Goal: Answer question/provide support

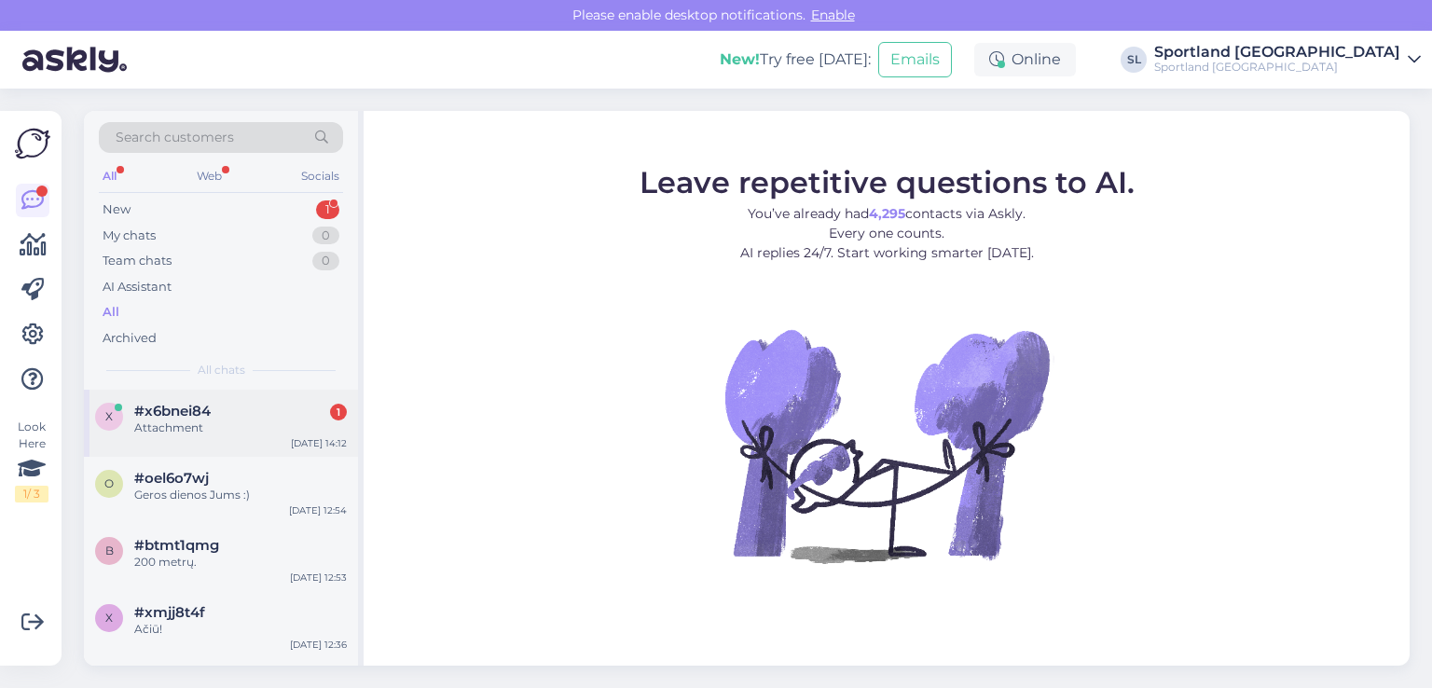
click at [265, 430] on div "Attachment" at bounding box center [240, 428] width 213 height 17
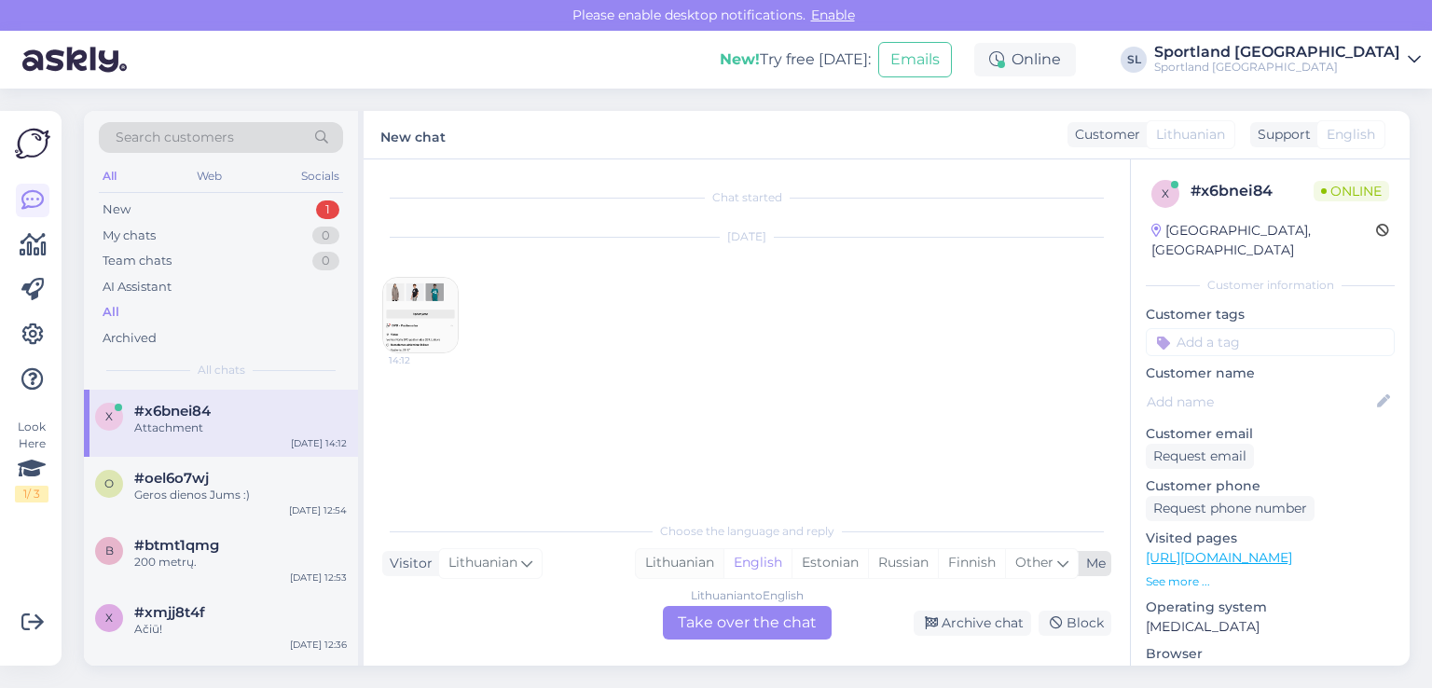
click at [686, 560] on div "Lithuanian" at bounding box center [680, 563] width 88 height 28
click at [725, 621] on div "Lithuanian to Lithuanian Take over the chat" at bounding box center [747, 623] width 169 height 34
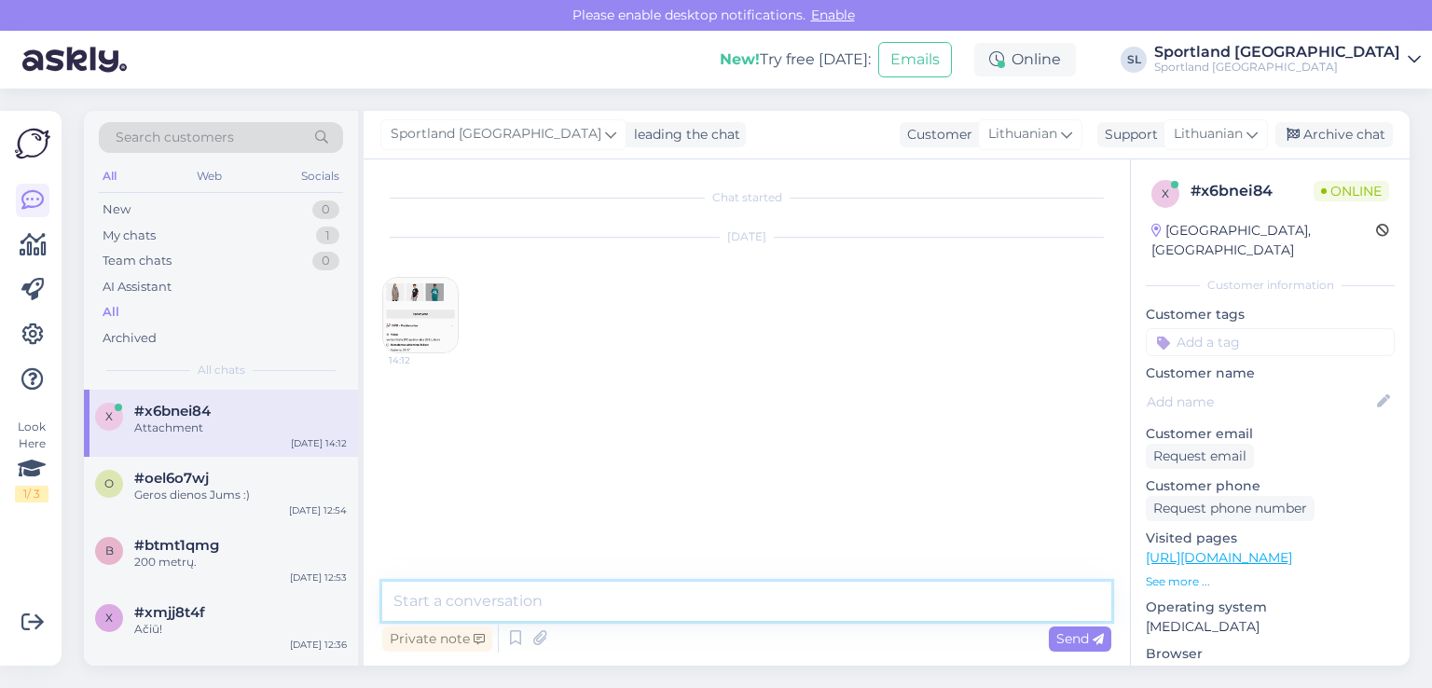
click at [664, 607] on textarea at bounding box center [746, 601] width 729 height 39
type textarea "Sveiki"
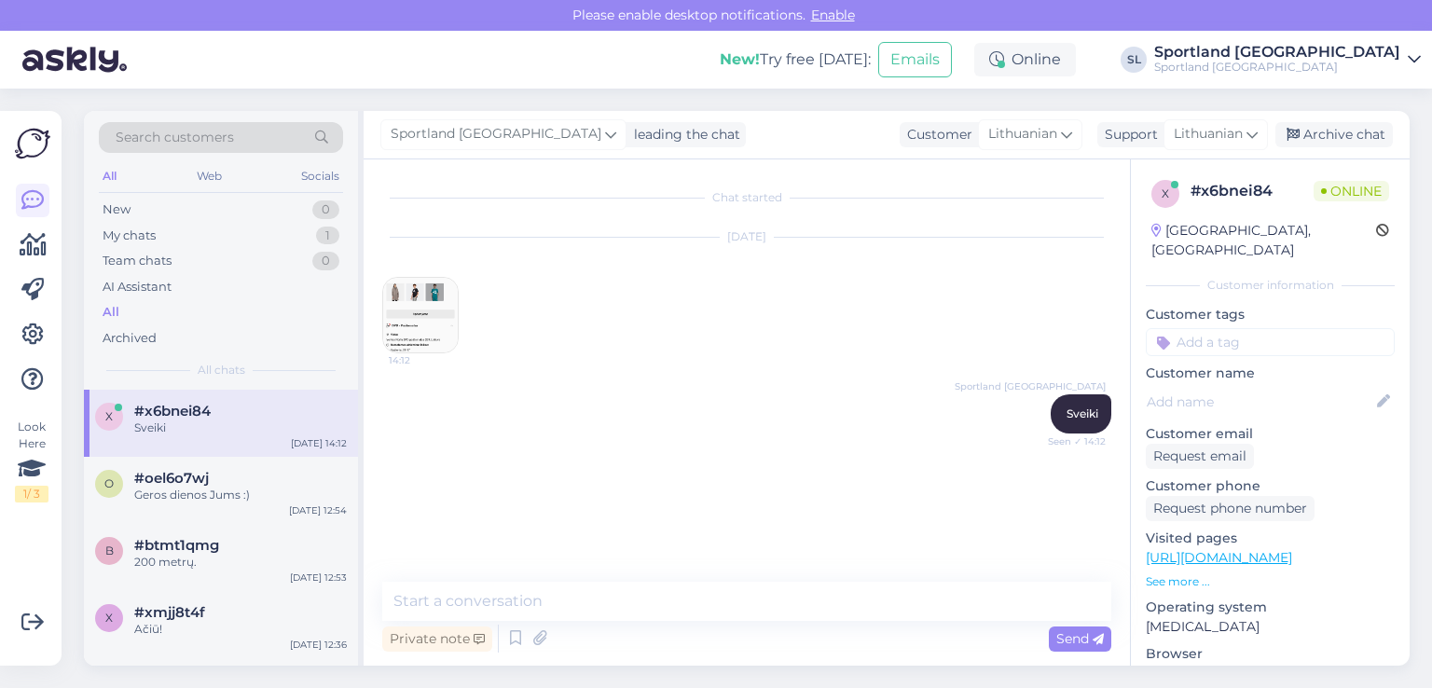
click at [386, 286] on img at bounding box center [420, 315] width 75 height 75
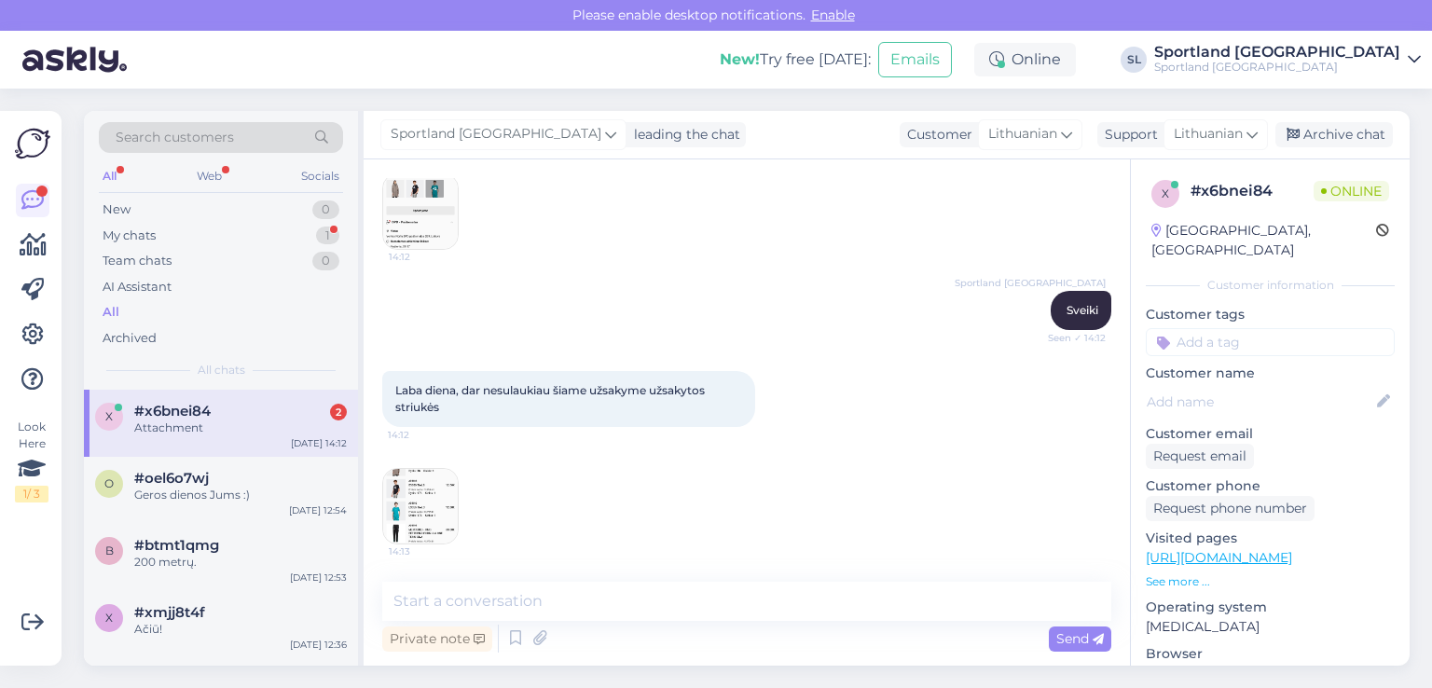
scroll to position [103, 0]
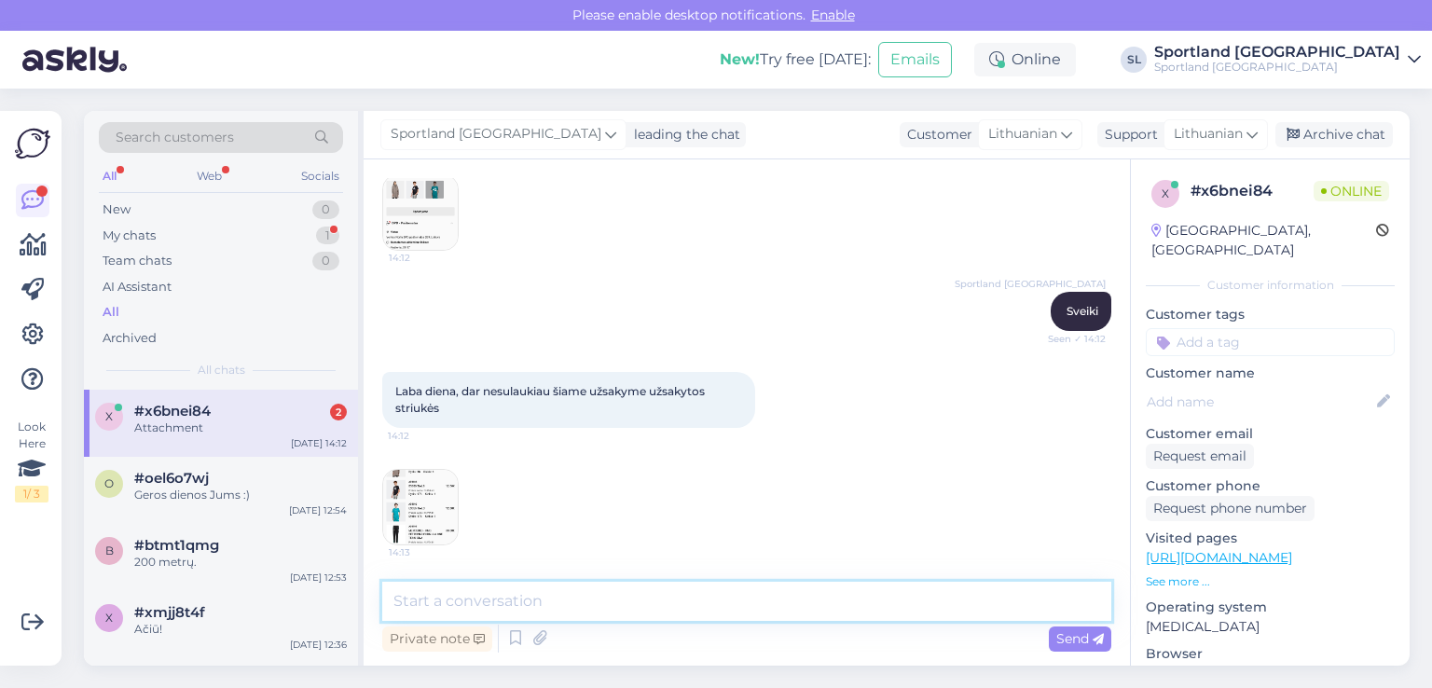
click at [689, 607] on textarea at bounding box center [746, 601] width 729 height 39
paste textarea "05805112087325"
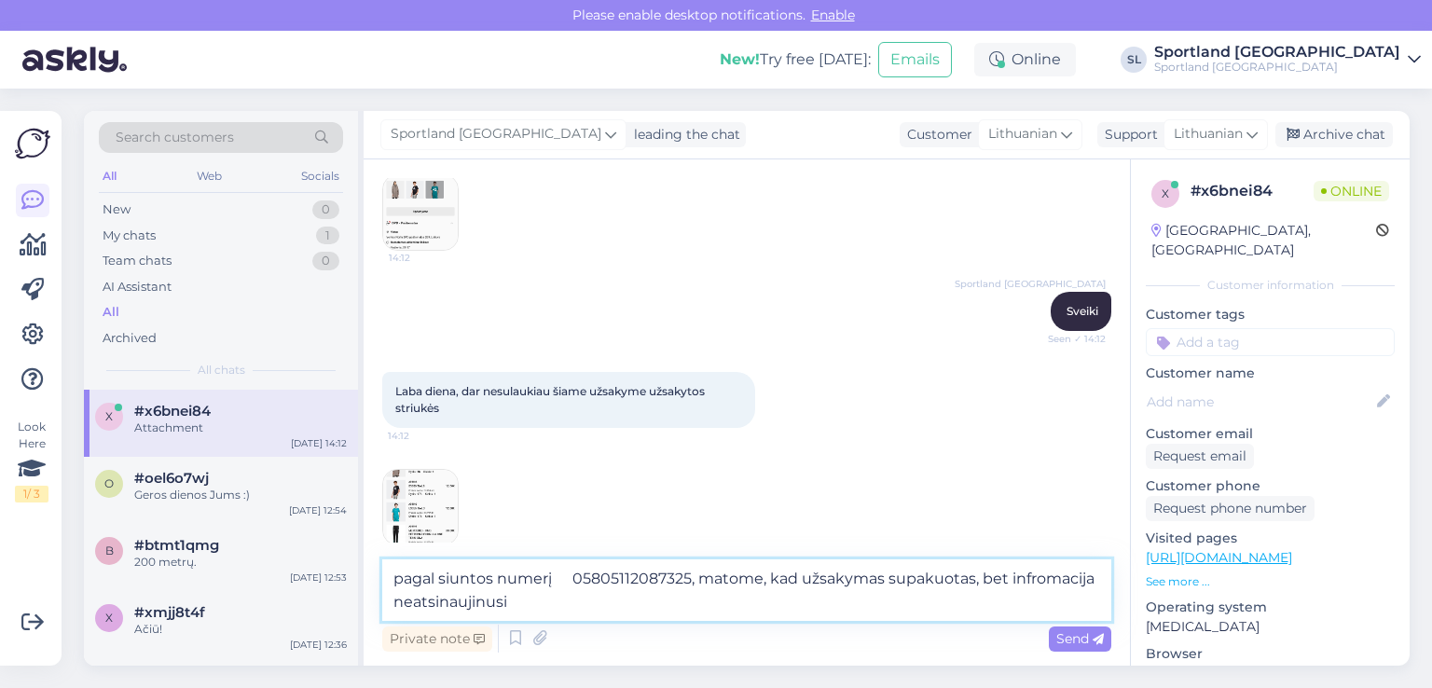
type textarea "pagal siuntos numerį 05805112087325, matome, kad užsakymas supakuotas, bet infr…"
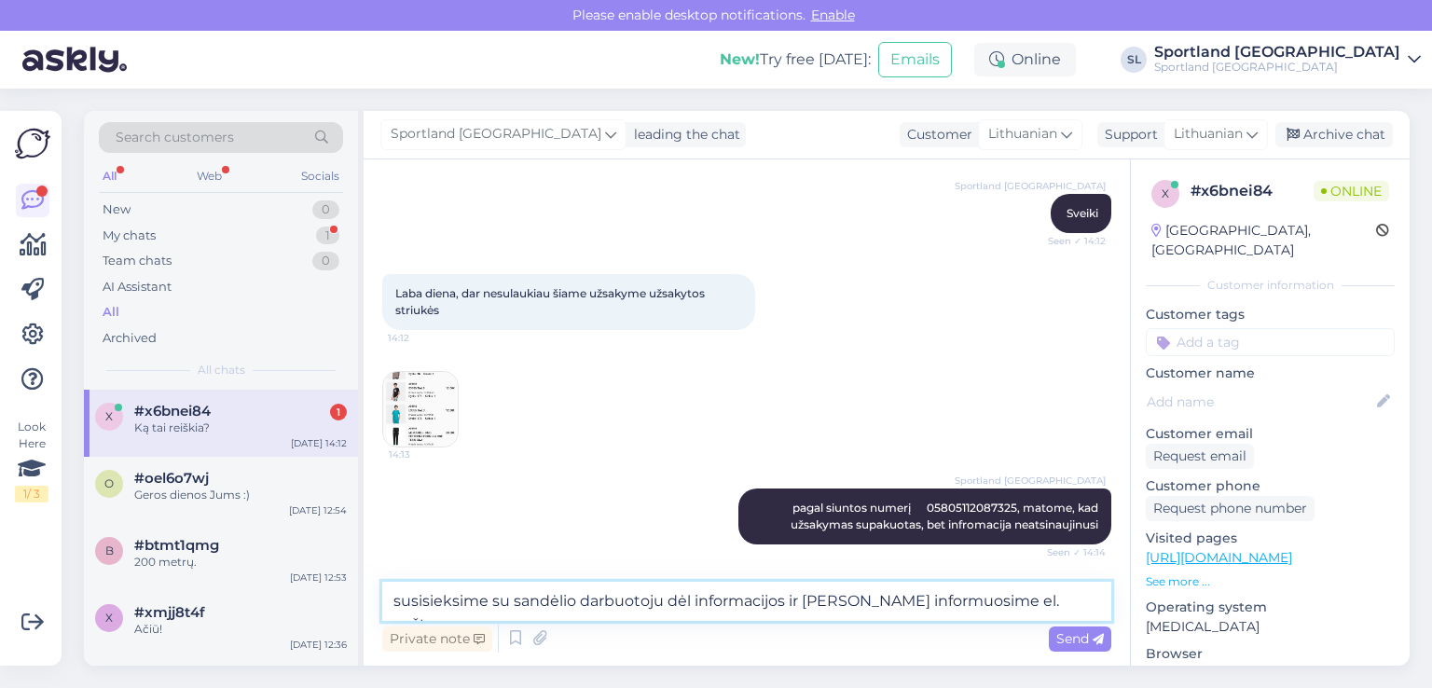
scroll to position [280, 0]
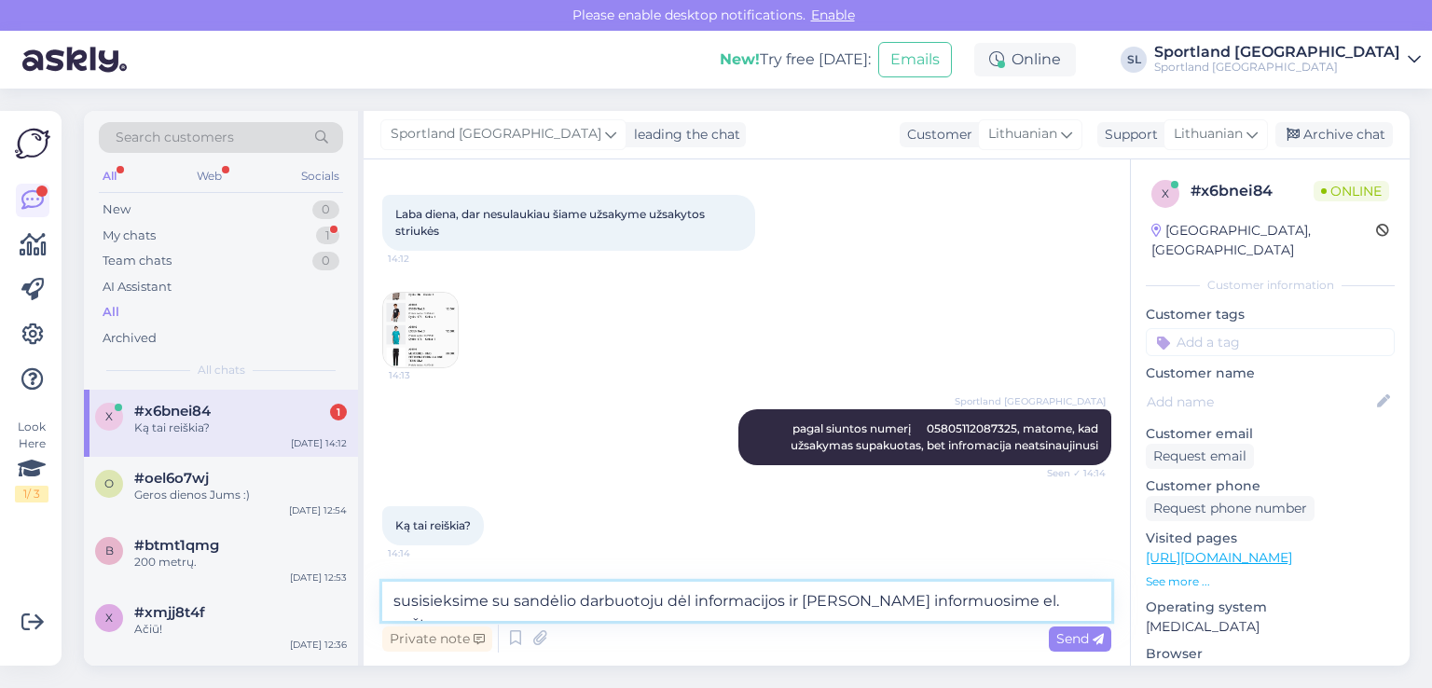
paste textarea "[EMAIL_ADDRESS][DOMAIN_NAME]"
type textarea "susisieksime su sandėlio darbuotoju dėl informacijos ir [PERSON_NAME] informuos…"
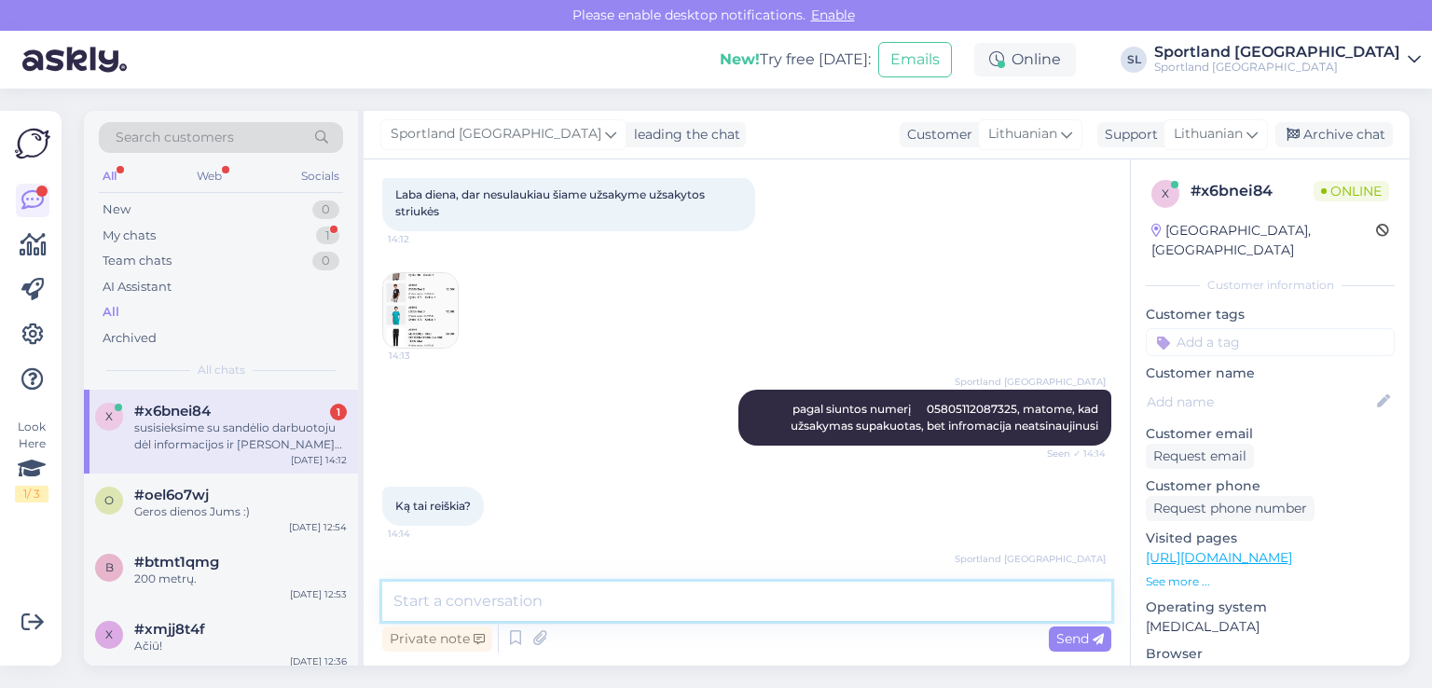
scroll to position [377, 0]
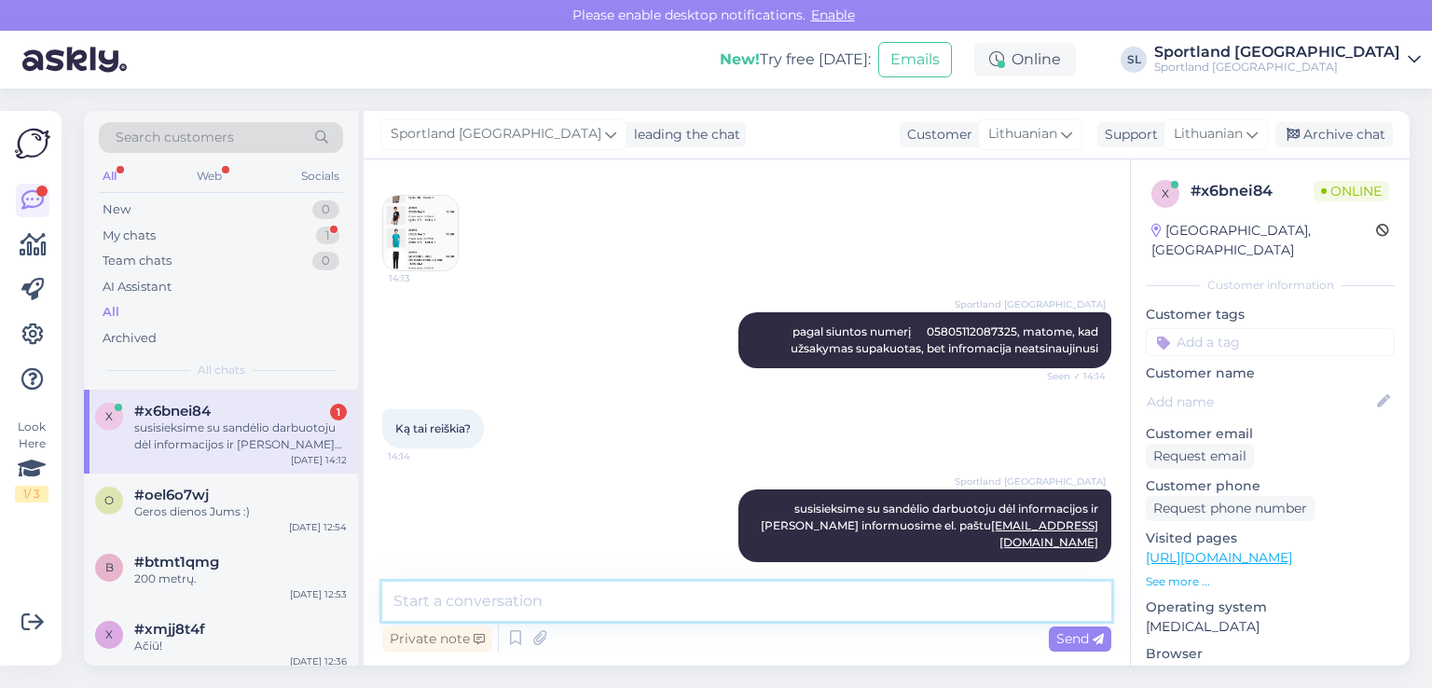
click at [790, 613] on textarea at bounding box center [746, 601] width 729 height 39
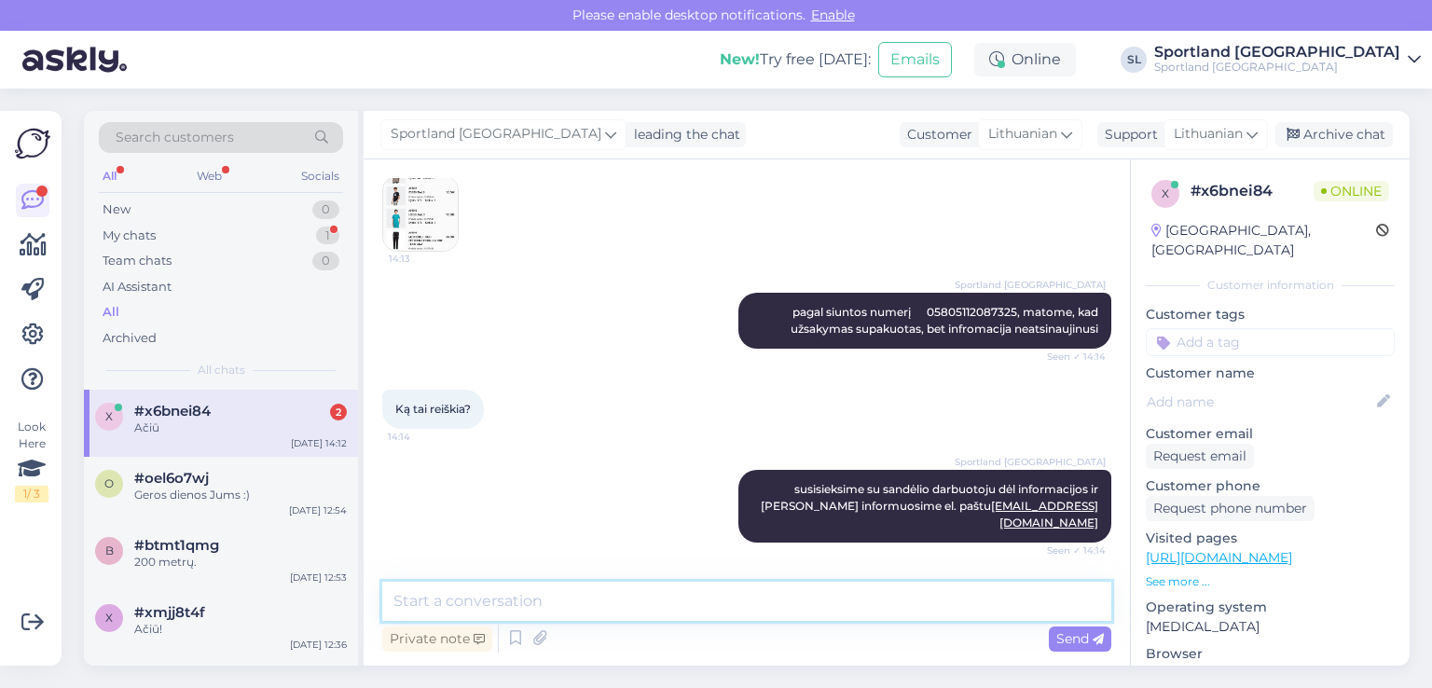
scroll to position [458, 0]
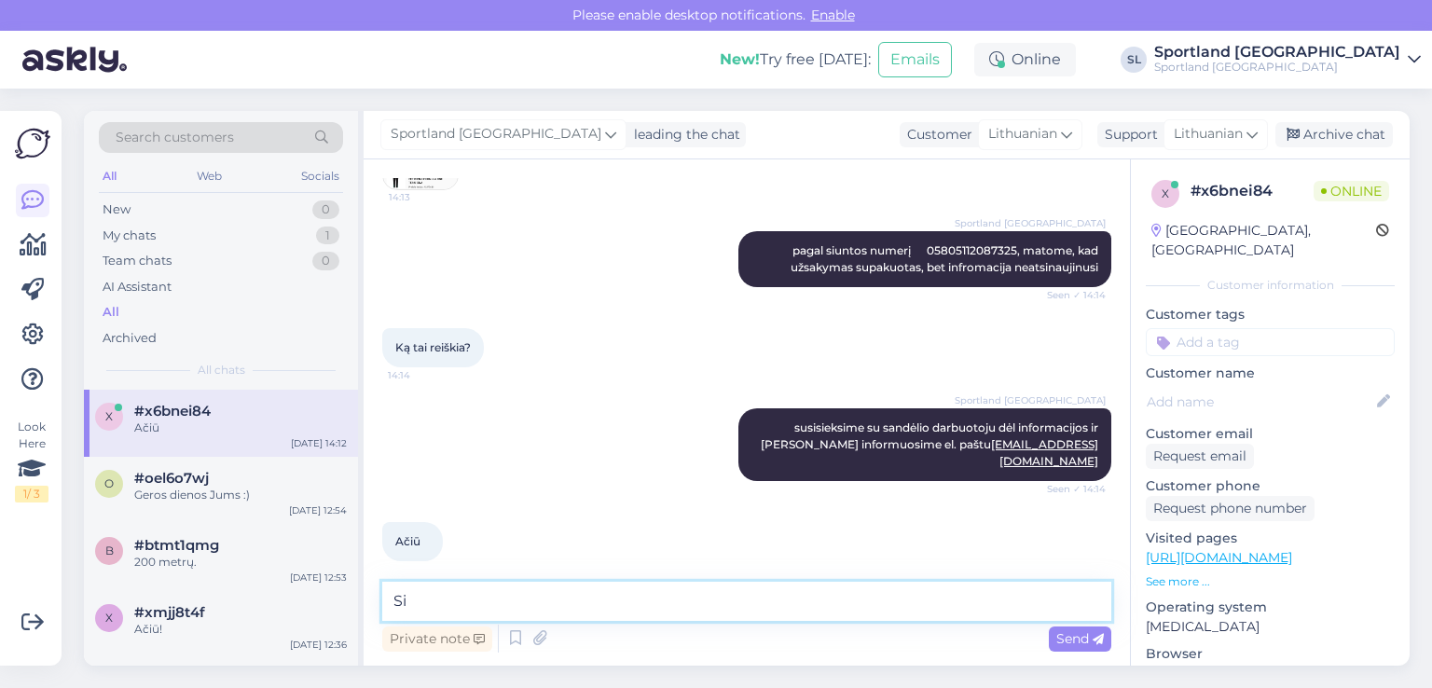
type textarea "S"
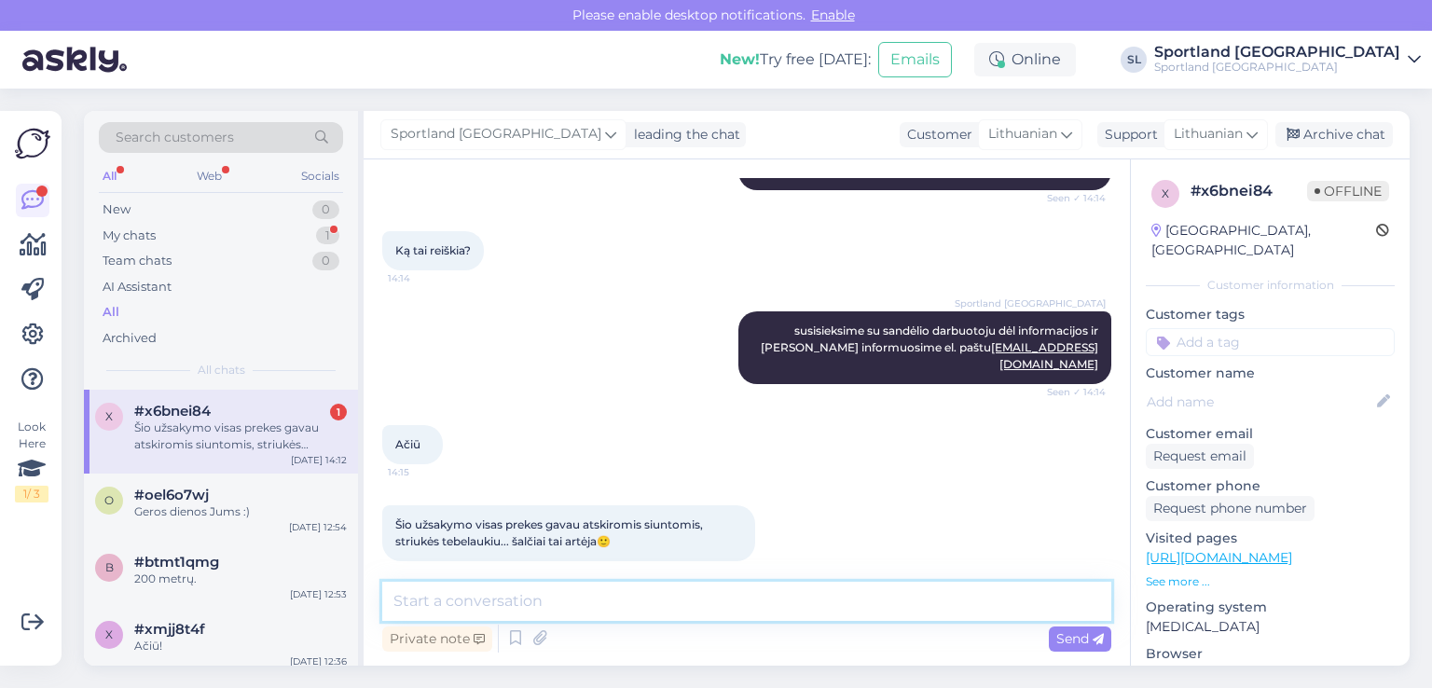
scroll to position [554, 0]
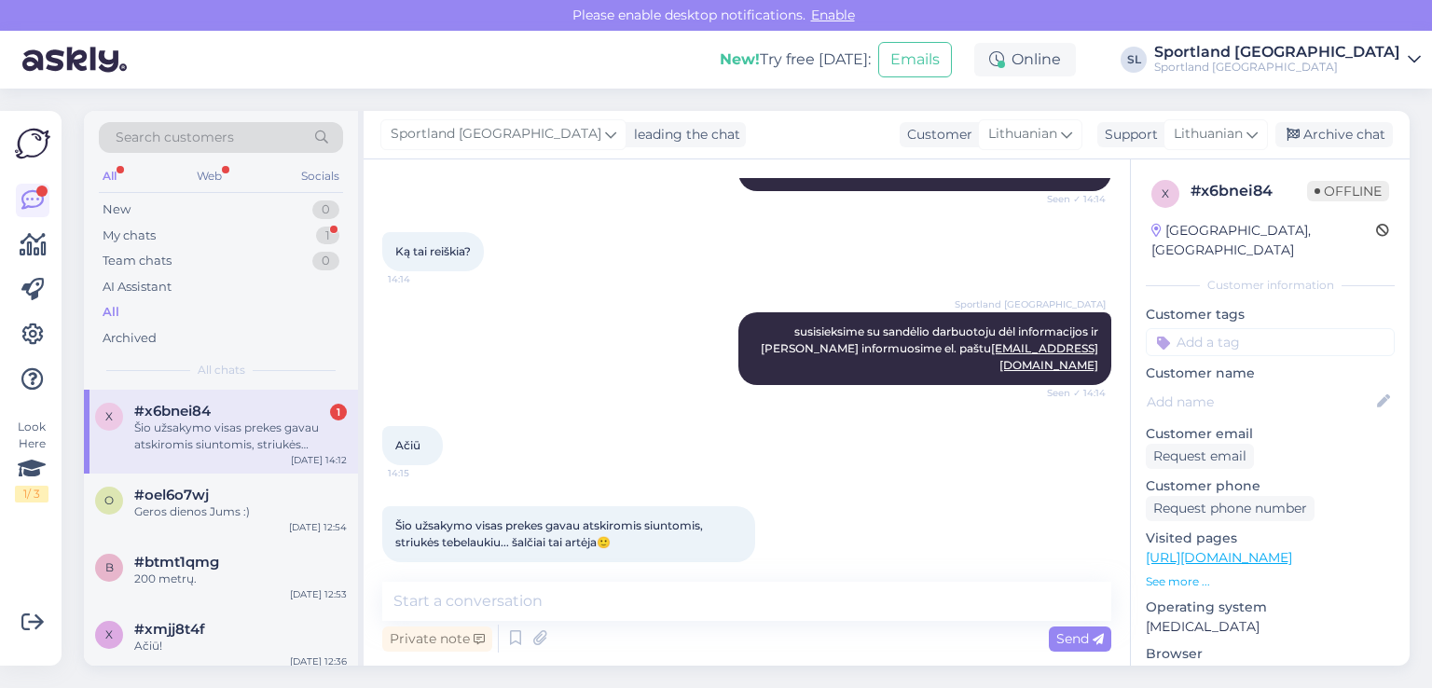
click at [670, 579] on div "Chat started [DATE] 14:12 Sportland [GEOGRAPHIC_DATA] Sveiki Seen ✓ 14:12 Laba …" at bounding box center [747, 412] width 767 height 506
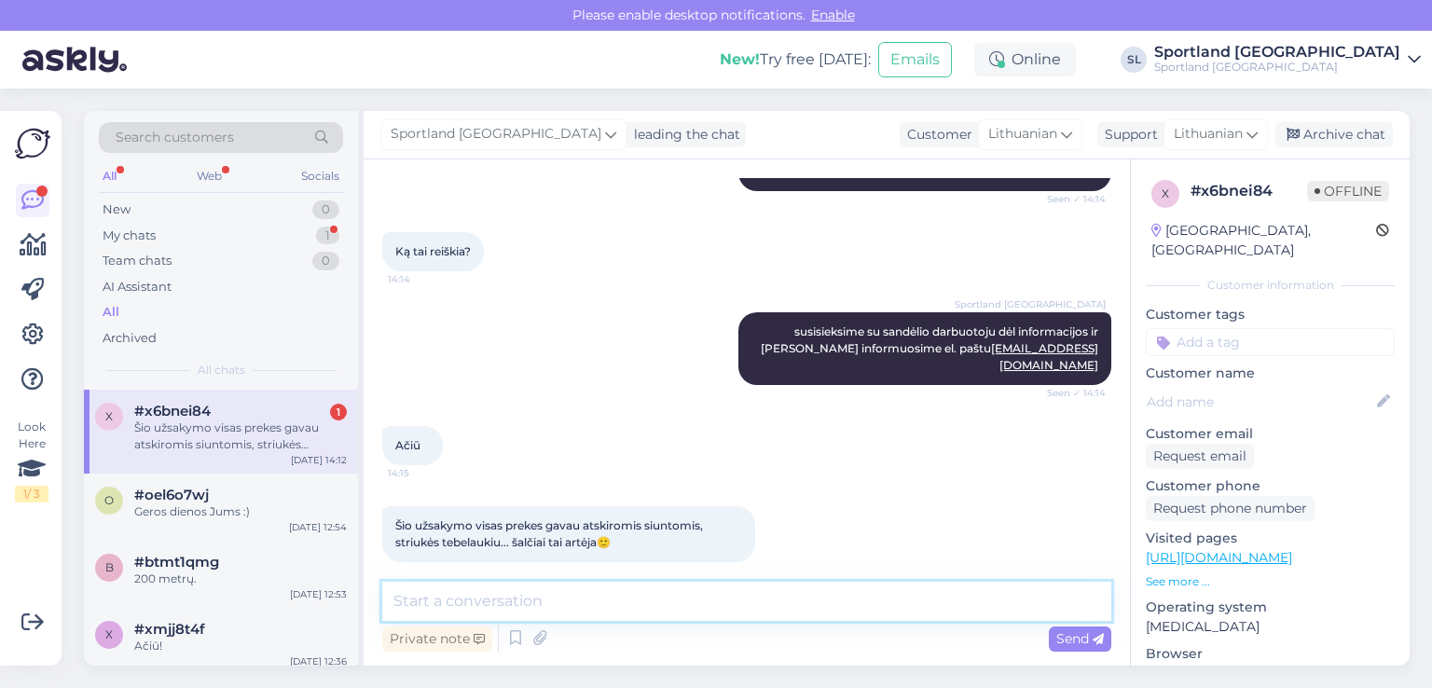
click at [691, 606] on textarea at bounding box center [746, 601] width 729 height 39
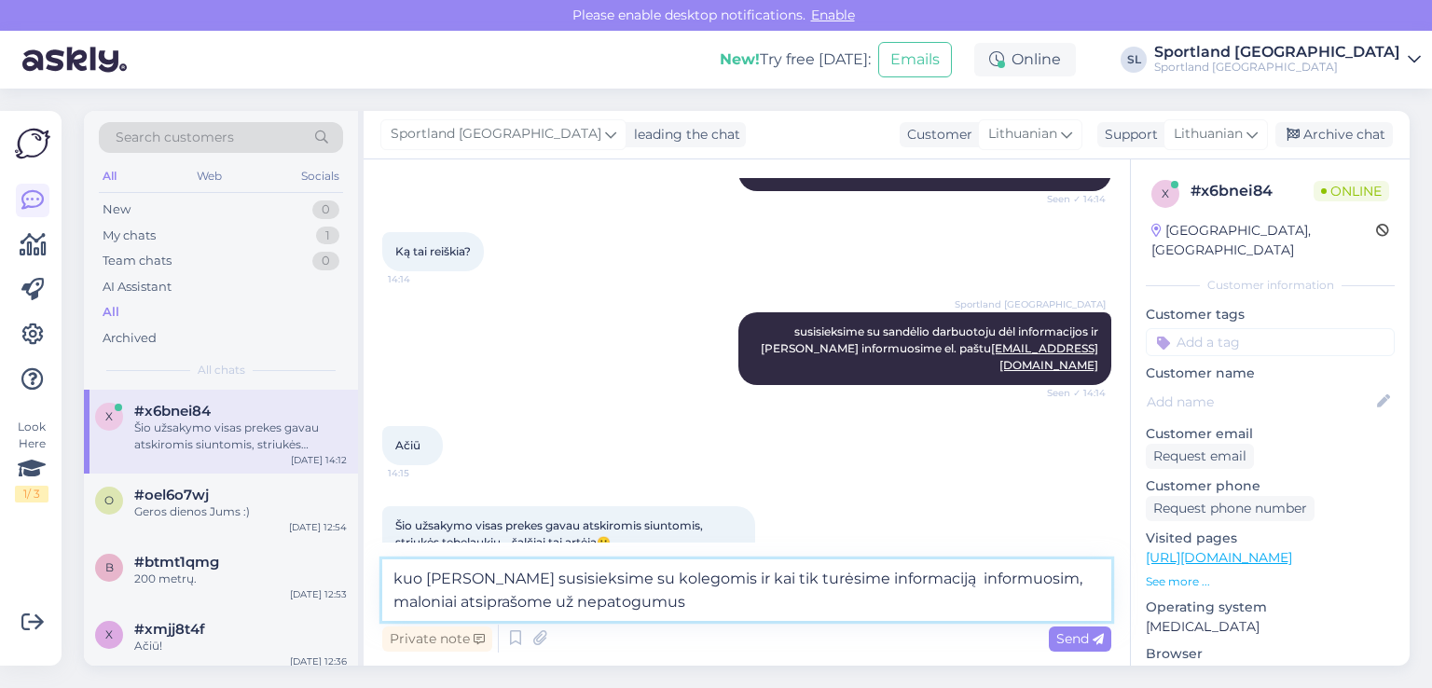
click at [433, 571] on textarea "kuo [PERSON_NAME] susisieksime su kolegomis ir kai tik turėsime informaciją inf…" at bounding box center [746, 591] width 729 height 62
click at [1011, 582] on textarea "kuo skubiau susisieksime su kolegomis ir kai tik turėsime informaciją informuos…" at bounding box center [746, 591] width 729 height 62
type textarea "kuo skubiau susisieksime su kolegomis ir kai tik turėsime informaciją informuos…"
click at [1059, 634] on span "Send" at bounding box center [1081, 638] width 48 height 17
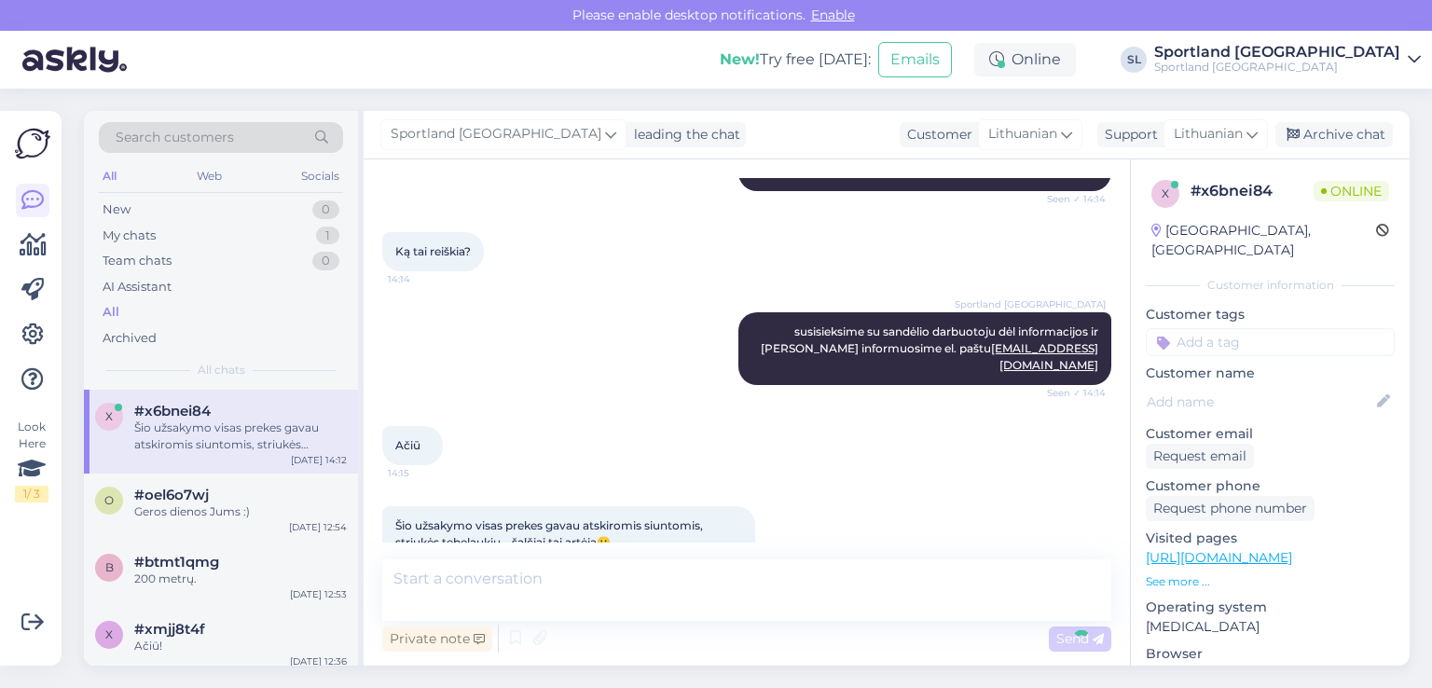
scroll to position [668, 0]
